Goal: Task Accomplishment & Management: Manage account settings

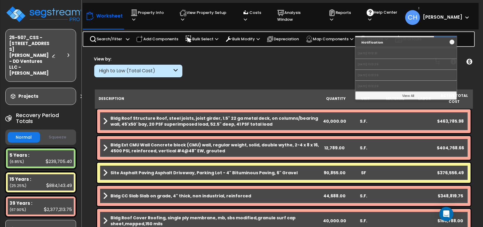
scroll to position [1, 0]
click at [317, 63] on div "Clear Filters" at bounding box center [304, 67] width 229 height 22
click at [308, 58] on div "Clear Filters" at bounding box center [304, 67] width 229 height 22
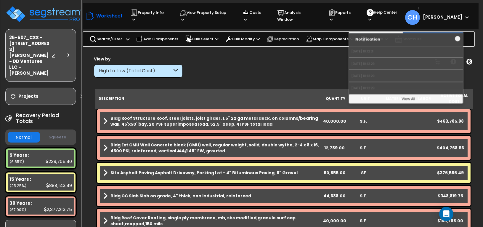
scroll to position [0, 0]
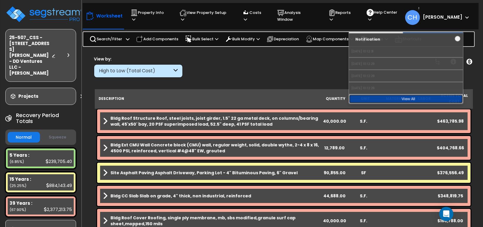
click at [406, 95] on link "View All" at bounding box center [406, 98] width 114 height 9
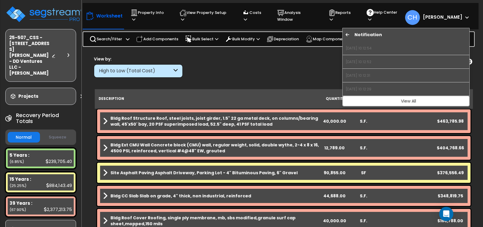
click at [346, 33] on icon at bounding box center [347, 35] width 4 height 4
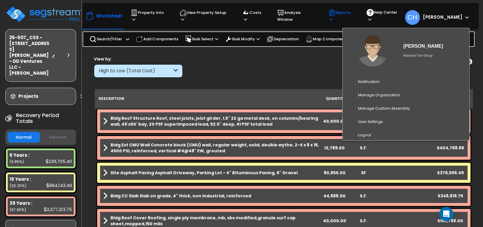
click at [348, 15] on p "Reports" at bounding box center [341, 16] width 27 height 14
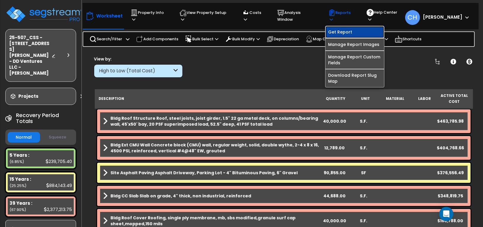
click at [346, 28] on link "Get Report" at bounding box center [354, 32] width 59 height 12
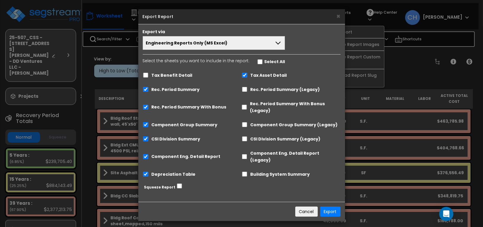
click at [221, 44] on span "Engineering Reports Only (MS Excel)" at bounding box center [187, 43] width 82 height 6
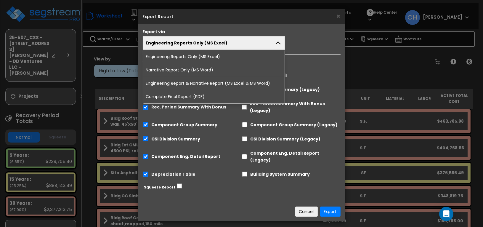
click at [181, 95] on li "Complete Final Report (PDF)" at bounding box center [214, 96] width 142 height 13
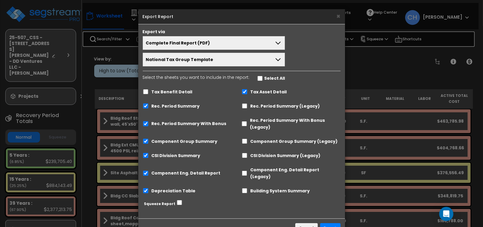
scroll to position [13, 0]
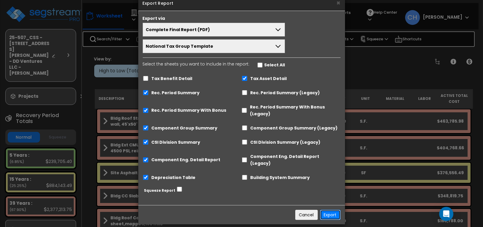
click at [328, 209] on button "Export" at bounding box center [330, 214] width 20 height 10
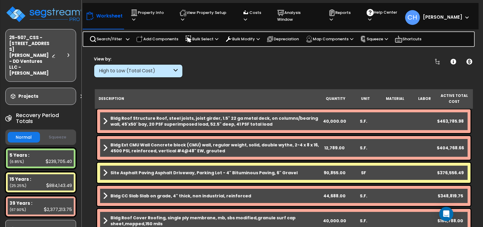
scroll to position [0, 0]
click at [40, 13] on img at bounding box center [43, 14] width 77 height 18
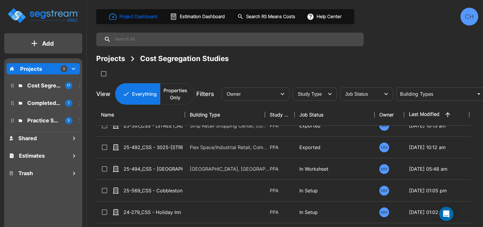
scroll to position [17, 0]
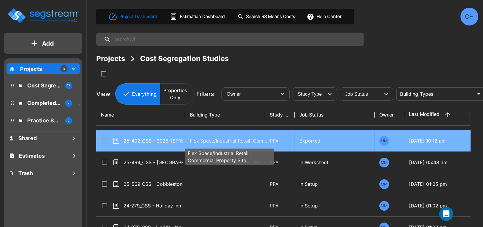
click at [190, 141] on p "Flex Space/Industrial Retail, Commercial Property Site" at bounding box center [230, 140] width 80 height 7
checkbox input "true"
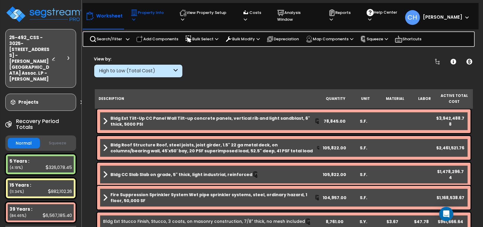
click at [146, 13] on p "Property Info" at bounding box center [149, 16] width 38 height 14
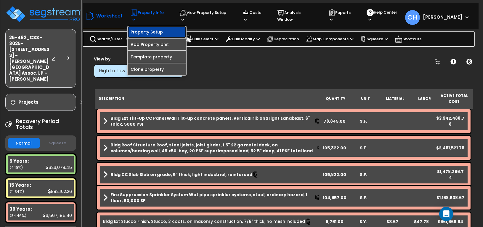
click at [147, 27] on link "Property Setup" at bounding box center [157, 32] width 59 height 12
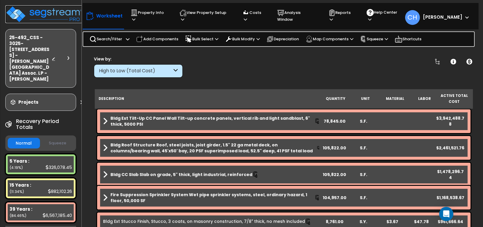
click at [55, 14] on img at bounding box center [43, 14] width 77 height 18
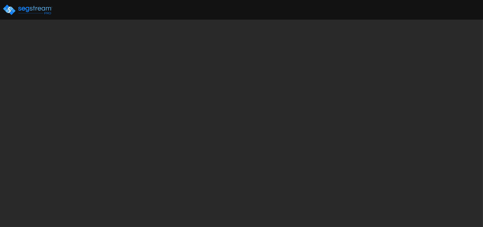
select select "2025"
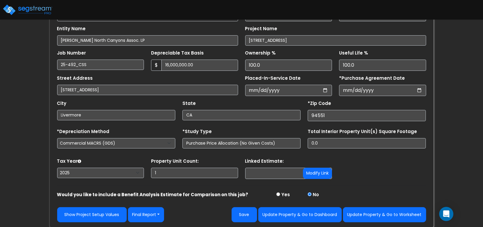
scroll to position [76, 0]
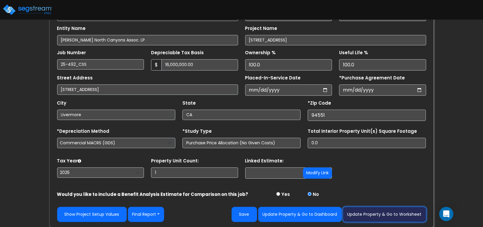
click at [376, 214] on button "Update Property & Go to Worksheet" at bounding box center [384, 214] width 83 height 15
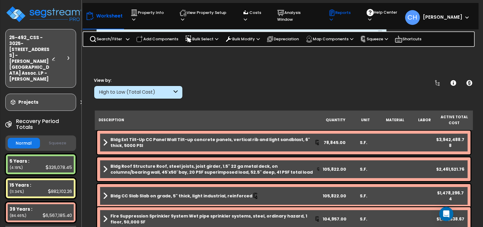
click at [343, 14] on p "Reports" at bounding box center [341, 16] width 27 height 14
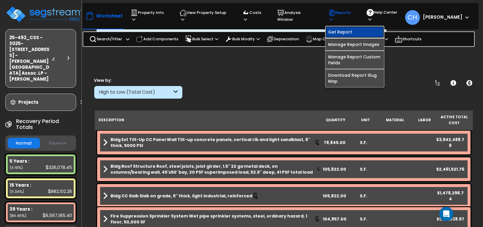
click at [343, 28] on link "Get Report" at bounding box center [354, 32] width 59 height 12
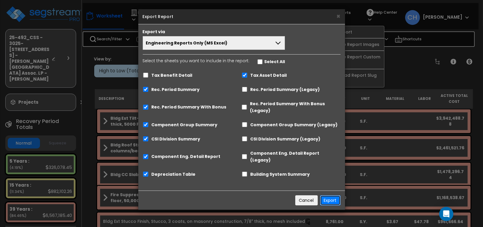
click at [335, 195] on button "Export" at bounding box center [330, 200] width 20 height 10
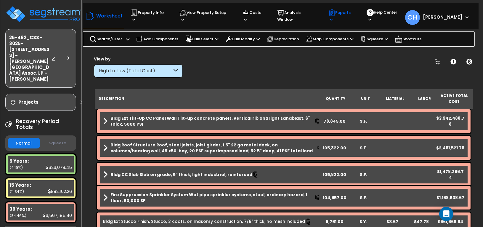
click at [344, 14] on p "Reports" at bounding box center [341, 16] width 27 height 14
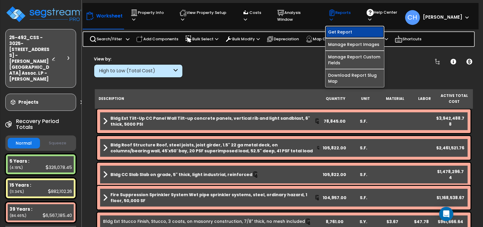
click at [352, 26] on link "Get Report" at bounding box center [354, 32] width 59 height 12
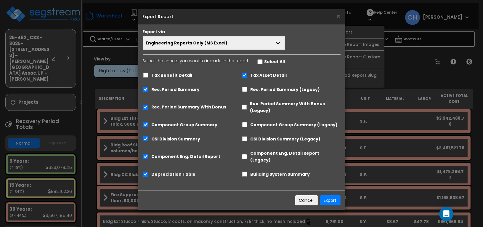
click at [255, 47] on button "Engineering Reports Only (MS Excel)" at bounding box center [214, 43] width 142 height 14
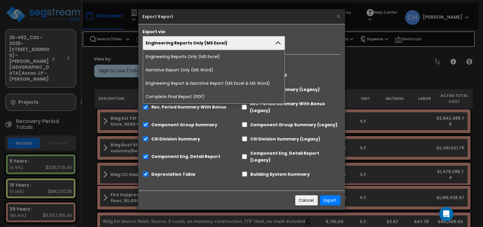
click at [185, 97] on li "Complete Final Report (PDF)" at bounding box center [214, 96] width 142 height 13
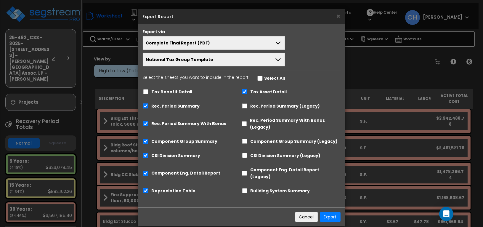
scroll to position [2, 0]
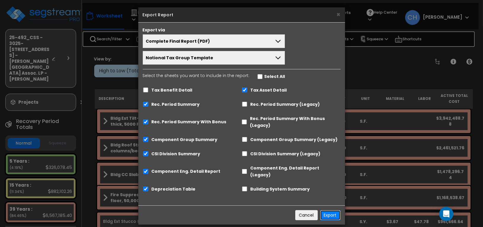
click at [330, 210] on button "Export" at bounding box center [330, 215] width 20 height 10
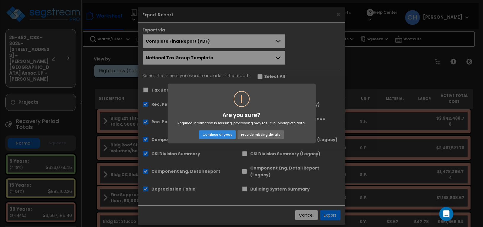
click at [268, 136] on button "Provide missing details" at bounding box center [260, 134] width 46 height 8
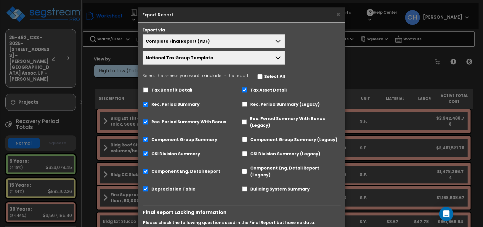
scroll to position [81, 0]
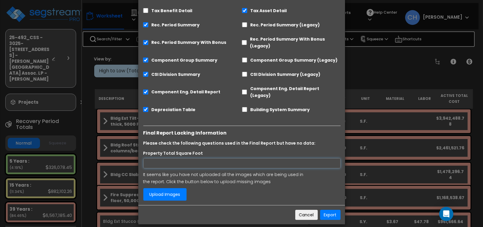
click at [184, 158] on input "Property Total Square Foot" at bounding box center [241, 163] width 197 height 10
type input "105822"
click at [169, 188] on link "Upload Images" at bounding box center [164, 194] width 43 height 12
click at [166, 188] on link "Upload Images" at bounding box center [164, 194] width 43 height 12
click at [327, 209] on button "Export" at bounding box center [330, 214] width 20 height 10
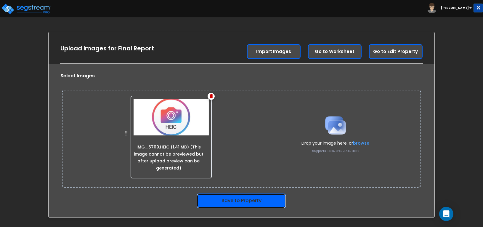
click at [254, 199] on button "Save to Property" at bounding box center [240, 200] width 89 height 15
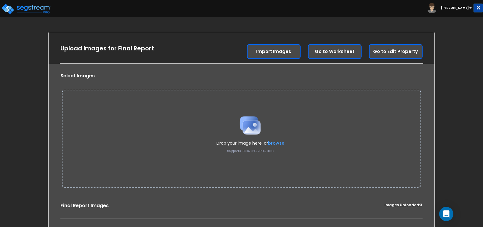
scroll to position [1, 0]
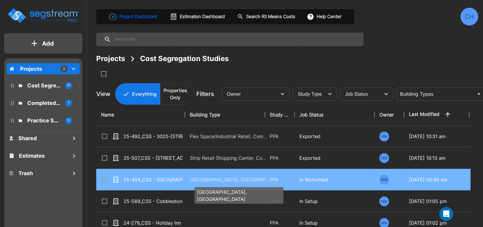
click at [210, 179] on p "[GEOGRAPHIC_DATA], [GEOGRAPHIC_DATA]" at bounding box center [230, 179] width 80 height 7
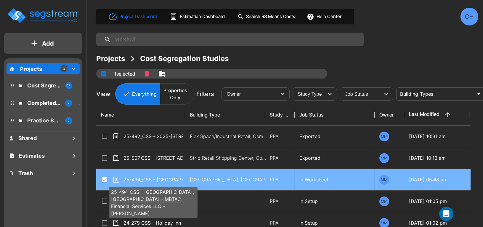
click at [179, 179] on p "25-494_CSS - [GEOGRAPHIC_DATA], [GEOGRAPHIC_DATA] - MBTAC Financial Services LL…" at bounding box center [152, 179] width 59 height 7
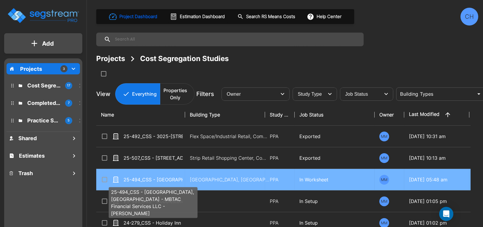
checkbox input "false"
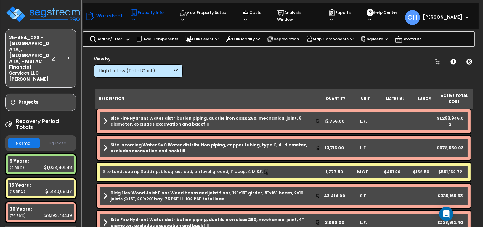
click at [156, 14] on p "Property Info" at bounding box center [149, 16] width 38 height 14
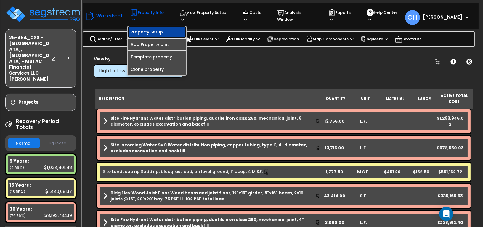
click at [143, 27] on link "Property Setup" at bounding box center [157, 32] width 59 height 12
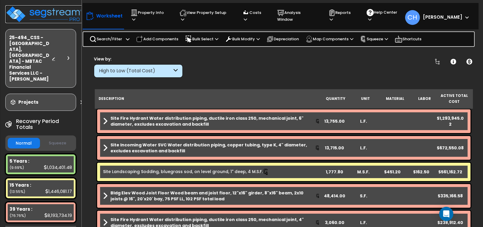
click at [37, 10] on img at bounding box center [43, 14] width 77 height 18
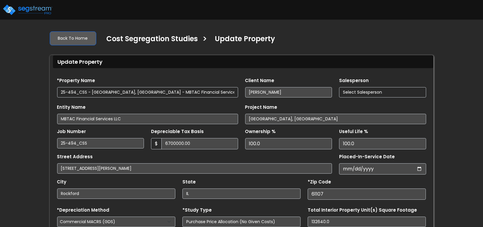
type input "6,700,000.00"
select select "2024"
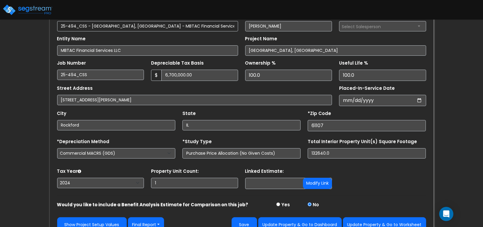
scroll to position [76, 0]
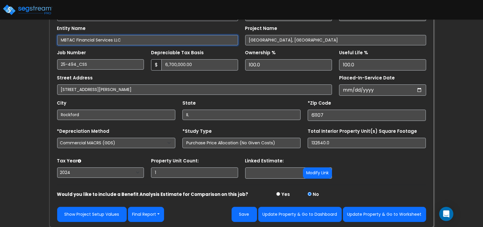
drag, startPoint x: 128, startPoint y: 41, endPoint x: 25, endPoint y: 36, distance: 103.7
click at [25, 36] on div "We are Building your Property. So please grab a coffee and let us do the heavy …" at bounding box center [241, 88] width 483 height 277
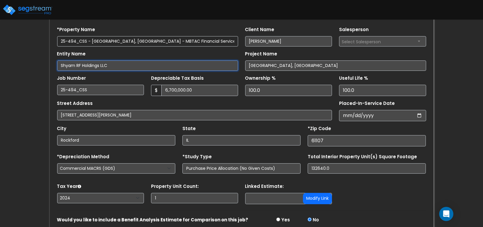
scroll to position [41, 0]
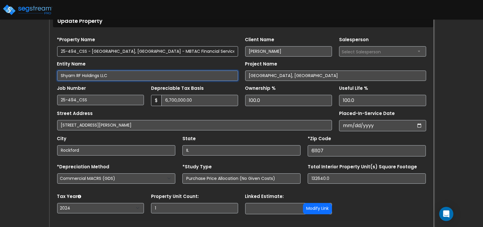
drag, startPoint x: 69, startPoint y: 76, endPoint x: 28, endPoint y: 75, distance: 41.1
click at [28, 75] on div "We are Building your Property. So please grab a coffee and let us do the heavy …" at bounding box center [241, 123] width 483 height 277
type input "Shyam RF Holdings LLC"
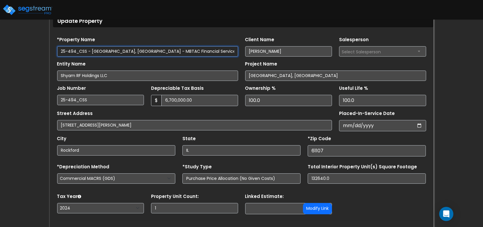
drag, startPoint x: 147, startPoint y: 50, endPoint x: 212, endPoint y: 52, distance: 65.1
click at [207, 50] on input "25-494_CSS - [GEOGRAPHIC_DATA], [GEOGRAPHIC_DATA] - MBTAC Financial Services LL…" at bounding box center [147, 51] width 181 height 10
paste input "Shyam RF Holding"
type input "25-494_CSS - [GEOGRAPHIC_DATA], [GEOGRAPHIC_DATA] - Shyam RF Holdings LLC - [GE…"
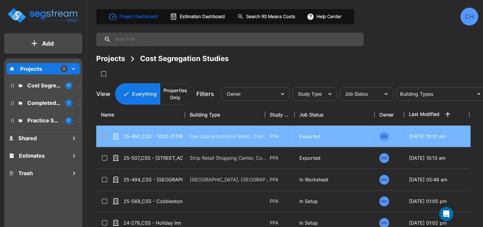
click at [105, 136] on input "select row 25-492_CSS - 3025-3095 Independence Drive Livermore, CA - Dollinger …" at bounding box center [104, 135] width 6 height 5
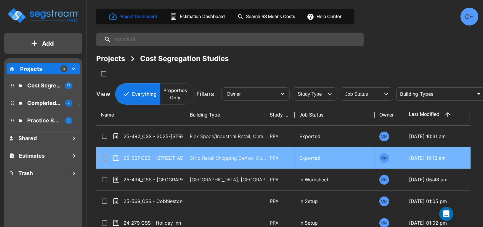
checkbox input "true"
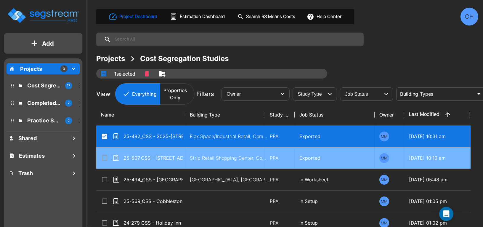
click at [105, 159] on input "select row 25-507_CSS - 5651 Cottle Road San Jose, CA - DD Ventures LLC - Andre…" at bounding box center [104, 156] width 6 height 5
checkbox input "true"
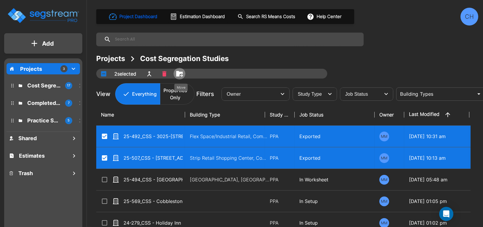
click at [179, 73] on icon "Move" at bounding box center [179, 74] width 7 height 6
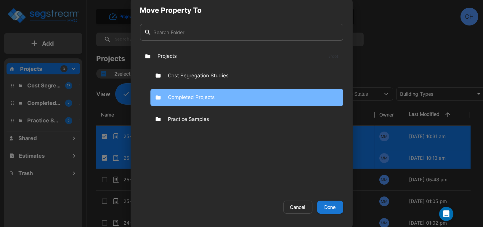
click at [194, 96] on p "Completed Projects" at bounding box center [191, 97] width 47 height 8
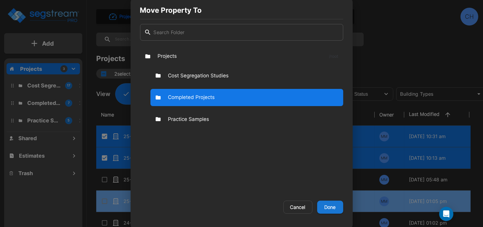
click at [333, 208] on button "Done" at bounding box center [330, 206] width 26 height 13
checkbox input "false"
